Goal: Task Accomplishment & Management: Complete application form

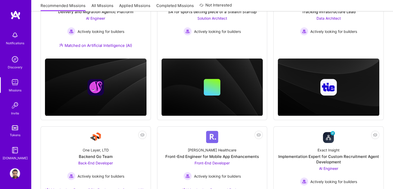
scroll to position [193, 0]
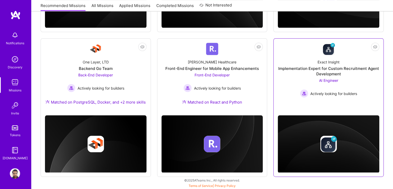
click at [356, 55] on div "Exact Insight Implementation Expert for Custom Recruitment Agent Development AI…" at bounding box center [329, 76] width 102 height 42
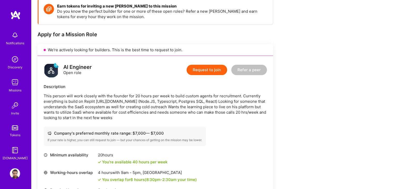
scroll to position [74, 0]
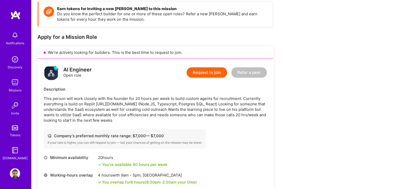
click at [226, 70] on button "Request to join" at bounding box center [207, 72] width 41 height 10
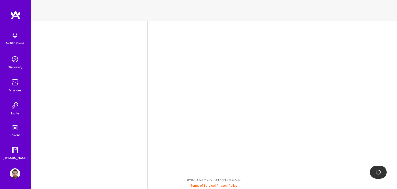
select select "IN"
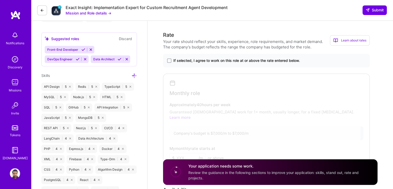
scroll to position [239, 0]
click at [261, 60] on span "If selected, I agree to work on this role at or above the rate entered below." at bounding box center [237, 60] width 127 height 5
click at [0, 0] on input "If selected, I agree to work on this role at or above the rate entered below." at bounding box center [0, 0] width 0 height 0
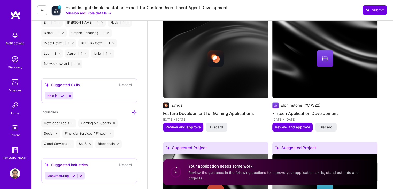
scroll to position [606, 0]
